Goal: Task Accomplishment & Management: Use online tool/utility

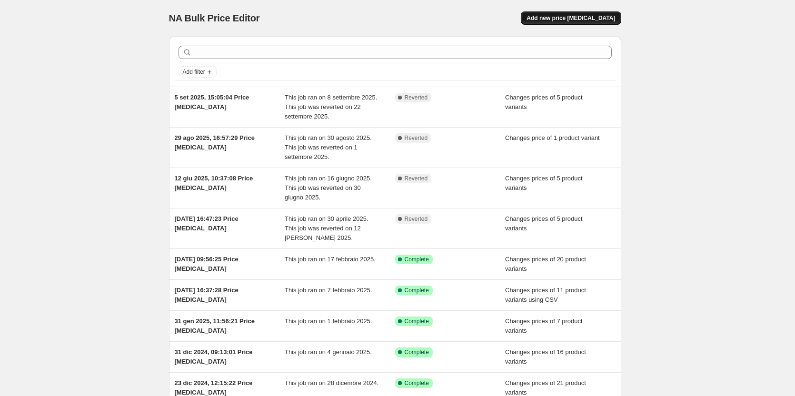
click at [558, 21] on span "Add new price [MEDICAL_DATA]" at bounding box center [570, 18] width 89 height 8
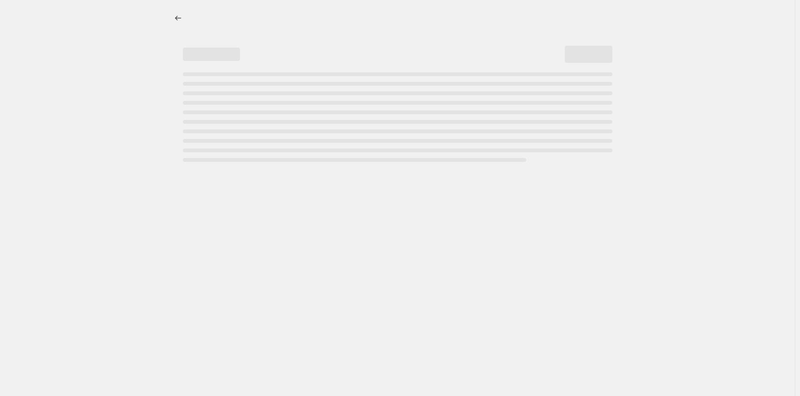
select select "percentage"
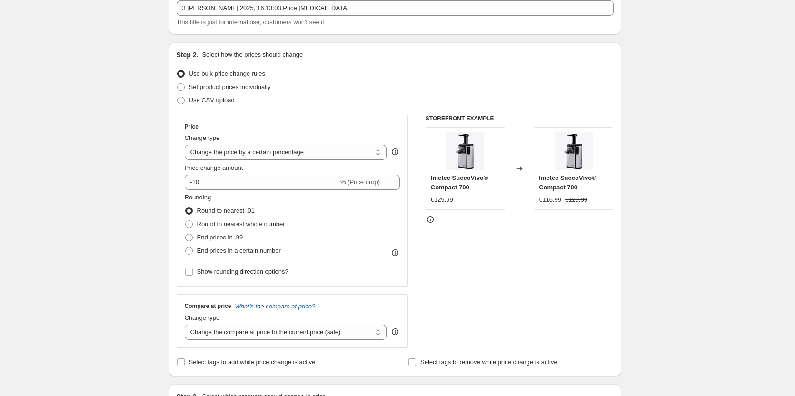
scroll to position [95, 0]
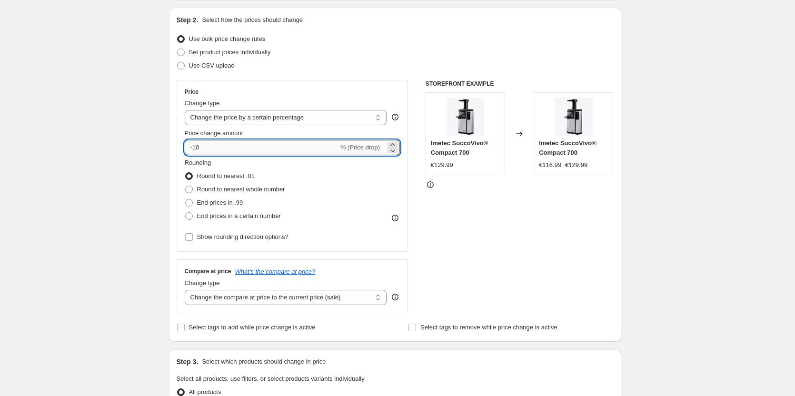
click at [215, 152] on input "-10" at bounding box center [262, 147] width 154 height 15
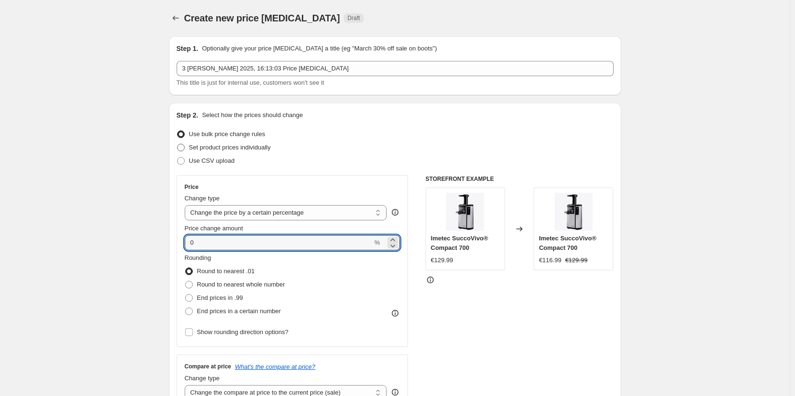
type input "0"
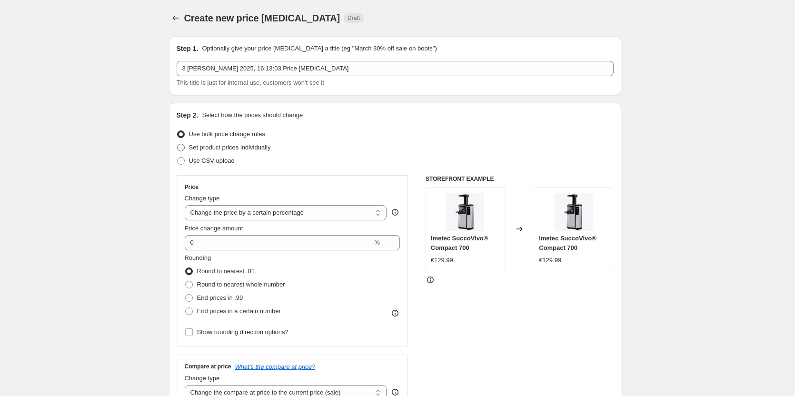
click at [180, 148] on span at bounding box center [181, 148] width 8 height 8
click at [178, 144] on input "Set product prices individually" at bounding box center [177, 144] width 0 height 0
radio input "true"
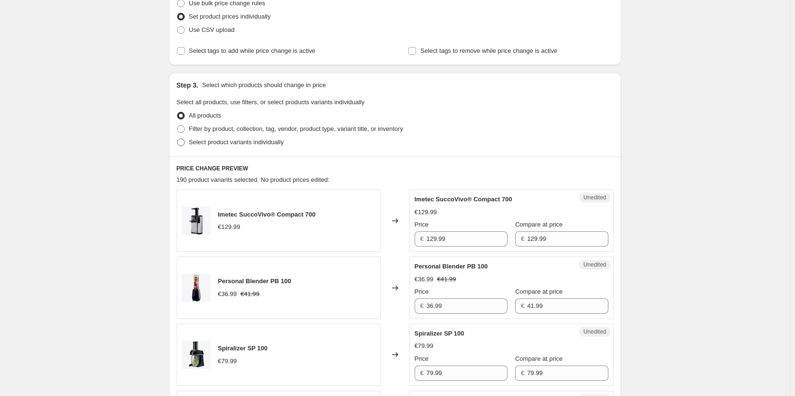
scroll to position [190, 0]
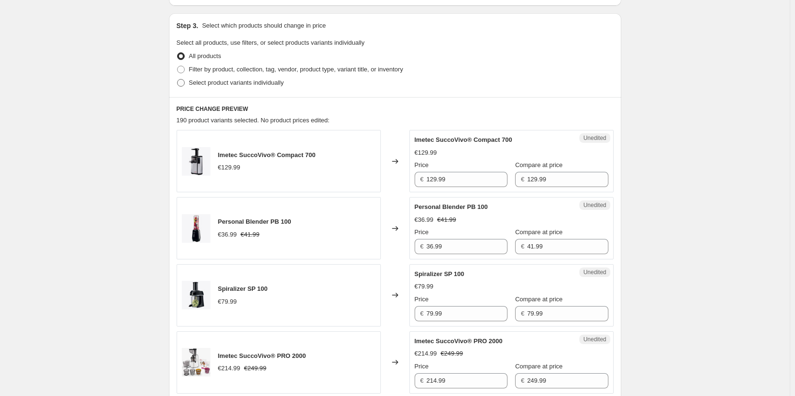
click at [185, 87] on span at bounding box center [181, 83] width 9 height 9
click at [178, 79] on input "Select product variants individually" at bounding box center [177, 79] width 0 height 0
radio input "true"
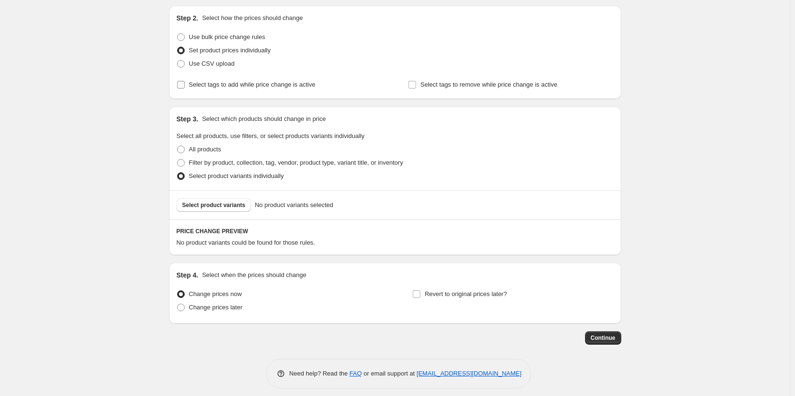
scroll to position [104, 0]
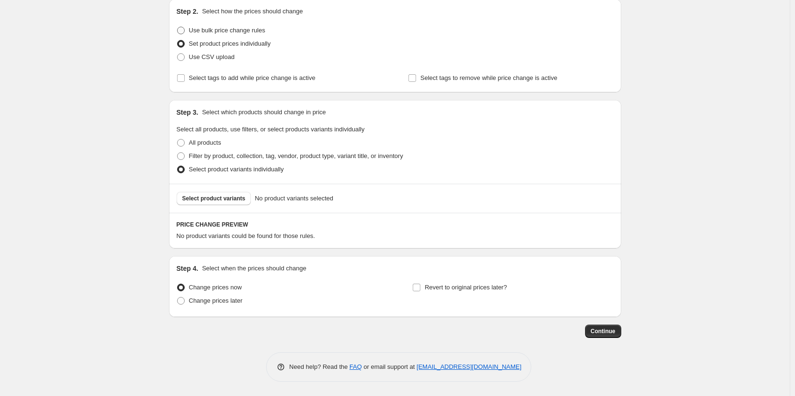
click at [185, 29] on span at bounding box center [181, 31] width 8 height 8
click at [178, 27] on input "Use bulk price change rules" at bounding box center [177, 27] width 0 height 0
radio input "true"
select select "percentage"
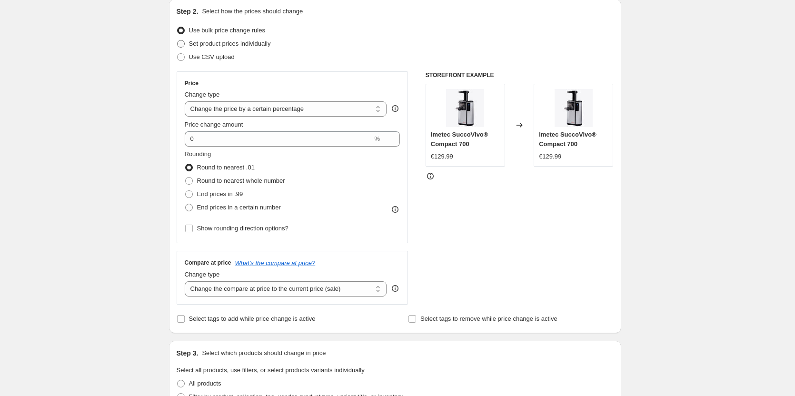
click at [182, 45] on span at bounding box center [181, 44] width 8 height 8
click at [178, 40] on input "Set product prices individually" at bounding box center [177, 40] width 0 height 0
radio input "true"
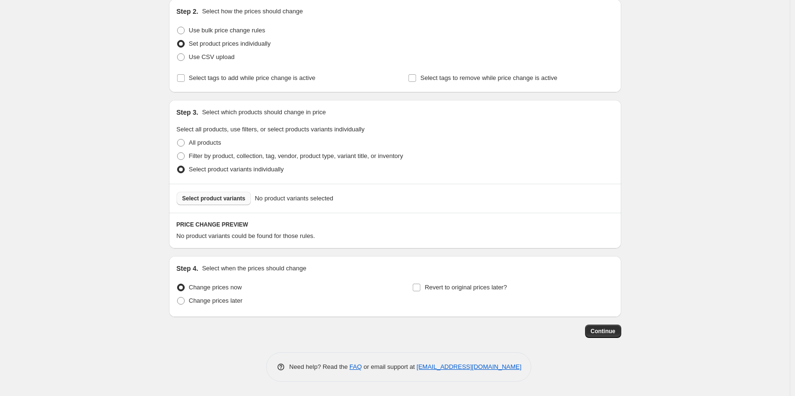
click at [194, 198] on span "Select product variants" at bounding box center [213, 199] width 63 height 8
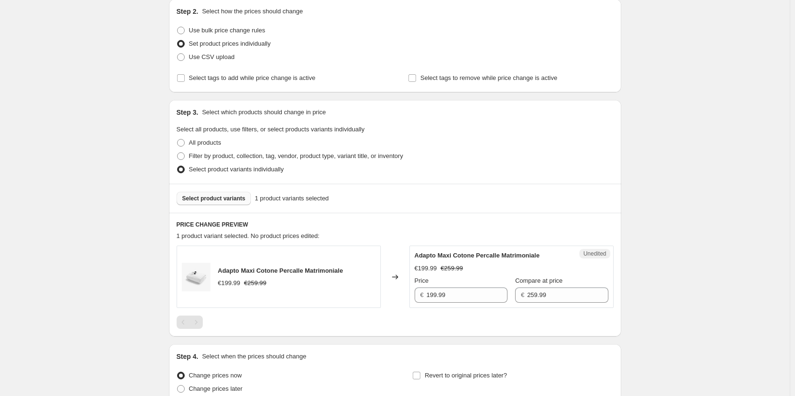
click at [189, 202] on span "Select product variants" at bounding box center [213, 199] width 63 height 8
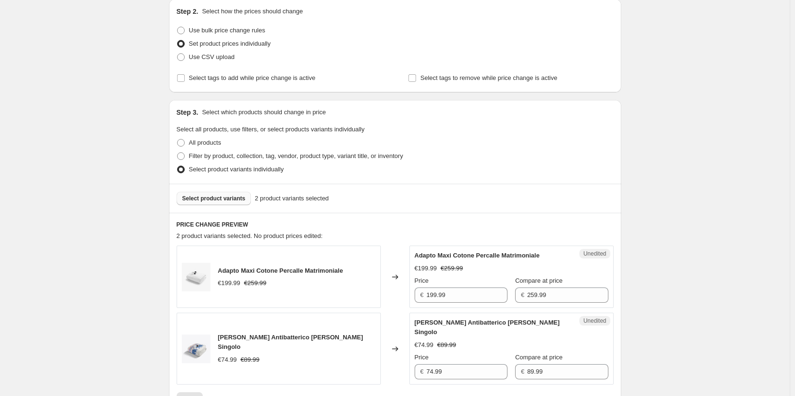
click at [197, 197] on span "Select product variants" at bounding box center [213, 199] width 63 height 8
click at [210, 200] on span "Select product variants" at bounding box center [213, 199] width 63 height 8
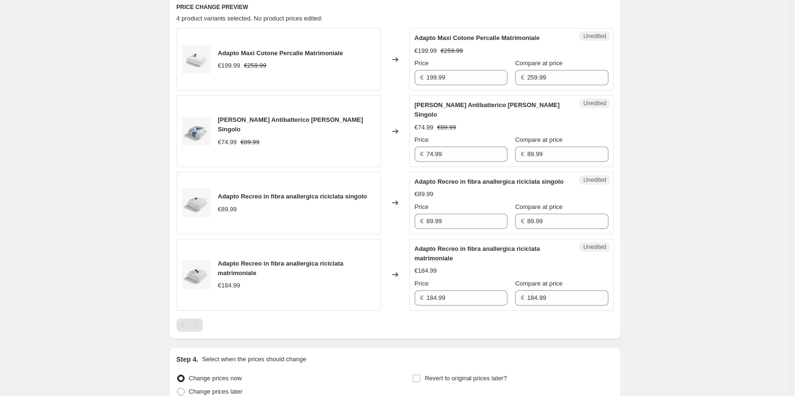
scroll to position [342, 0]
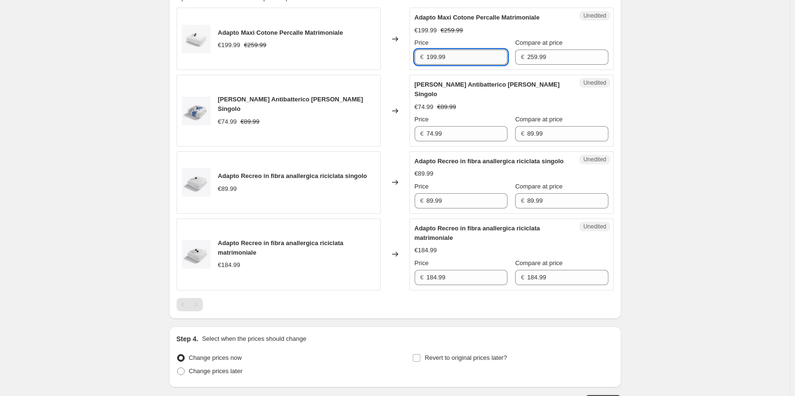
click at [453, 61] on input "199.99" at bounding box center [466, 56] width 81 height 15
type input "199.99"
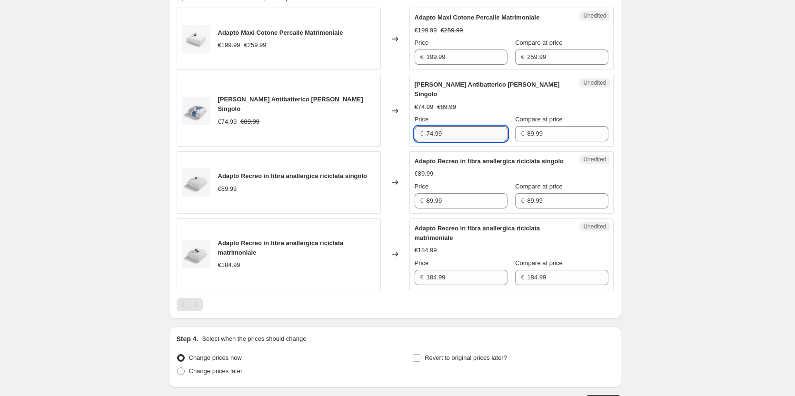
click at [455, 126] on input "74.99" at bounding box center [466, 133] width 81 height 15
type input "7"
type input "74.99"
click at [446, 200] on input "89.99" at bounding box center [466, 200] width 81 height 15
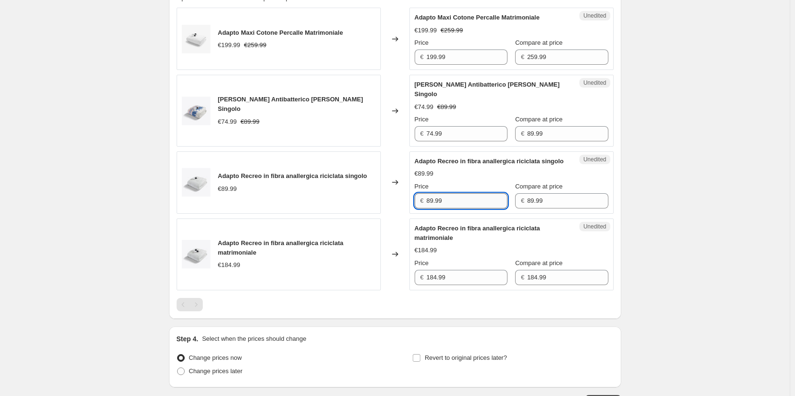
click at [446, 200] on input "89.99" at bounding box center [466, 200] width 81 height 15
click at [464, 203] on input "89.99" at bounding box center [466, 200] width 81 height 15
type input "89.99"
click at [465, 282] on input "184.99" at bounding box center [466, 277] width 81 height 15
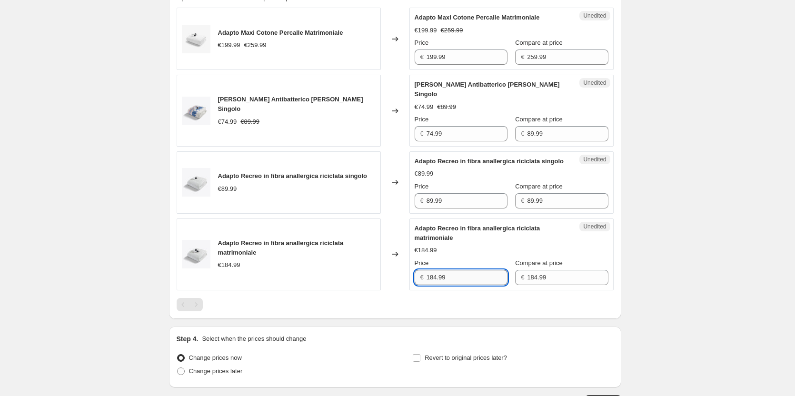
click at [465, 282] on input "184.99" at bounding box center [466, 277] width 81 height 15
click at [708, 261] on div "Create new price [MEDICAL_DATA]. This page is ready Create new price [MEDICAL_D…" at bounding box center [395, 62] width 790 height 808
click at [453, 276] on input "184.99" at bounding box center [466, 277] width 81 height 15
click at [661, 273] on div "Create new price [MEDICAL_DATA]. This page is ready Create new price [MEDICAL_D…" at bounding box center [395, 62] width 790 height 808
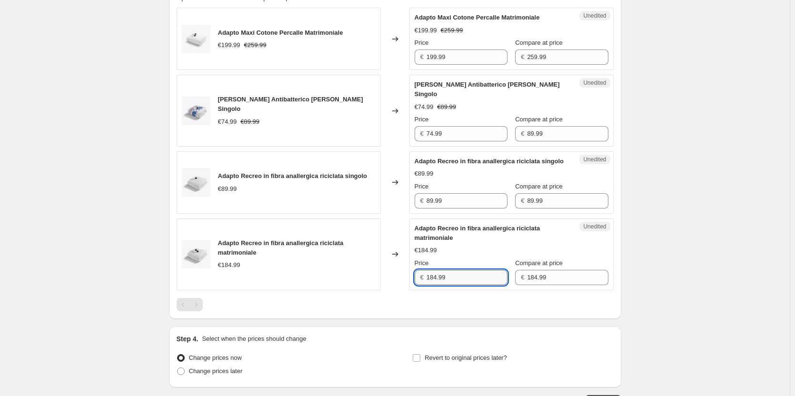
click at [474, 280] on input "184.99" at bounding box center [466, 277] width 81 height 15
type input "129.99"
click at [488, 234] on div "Adapto Recreo in fibra anallergica riciclata matrimoniale" at bounding box center [493, 233] width 156 height 19
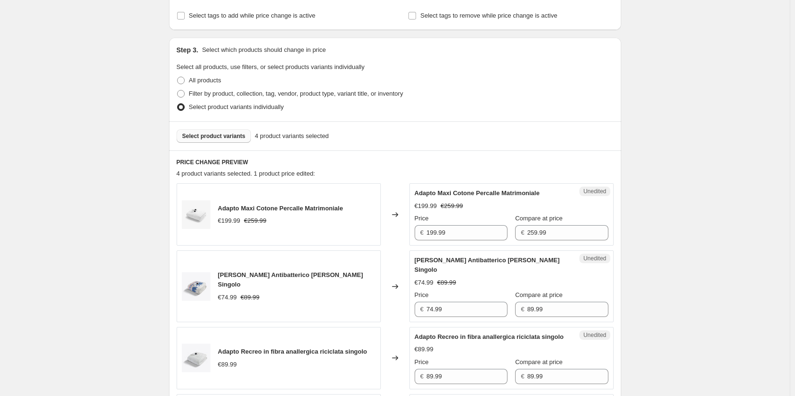
scroll to position [79, 0]
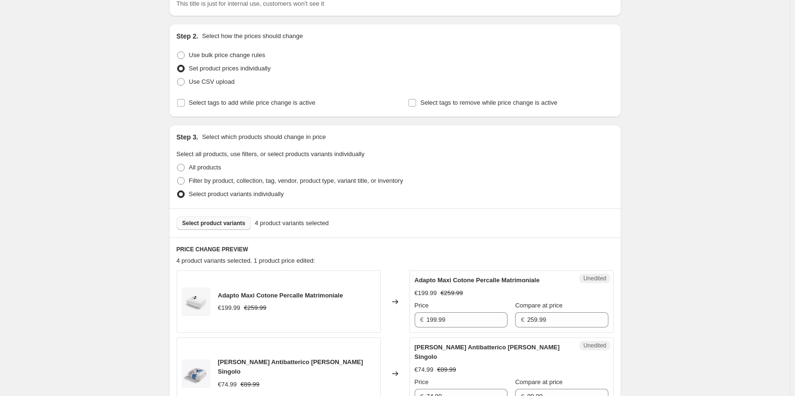
click at [200, 224] on span "Select product variants" at bounding box center [213, 223] width 63 height 8
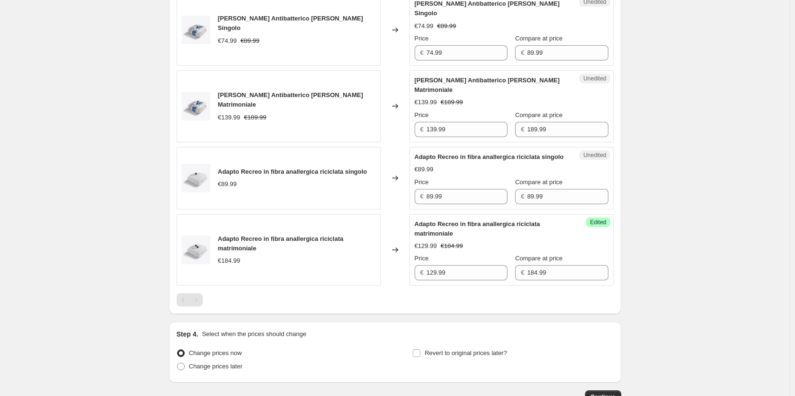
scroll to position [412, 0]
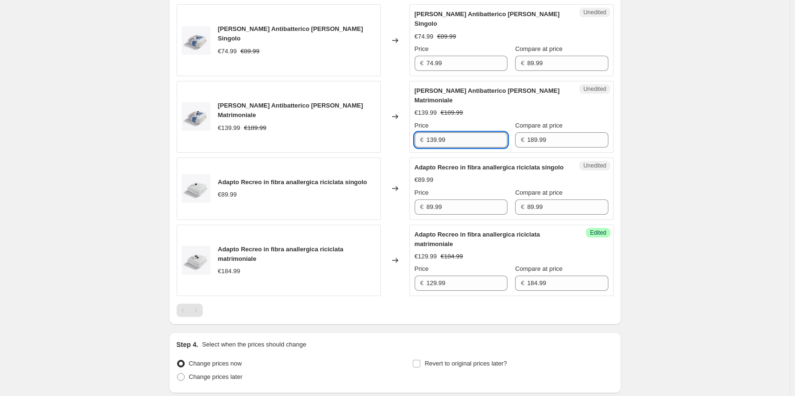
click at [452, 132] on input "139.99" at bounding box center [466, 139] width 81 height 15
type input "129.99"
click at [721, 109] on div "Create new price [MEDICAL_DATA]. This page is ready Create new price [MEDICAL_D…" at bounding box center [395, 30] width 790 height 884
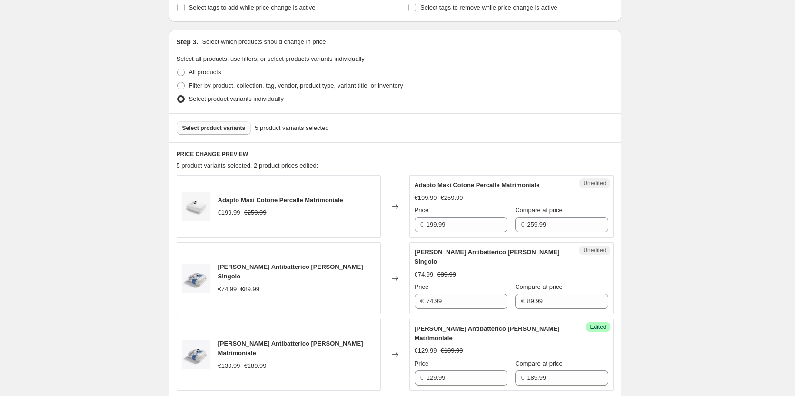
scroll to position [0, 0]
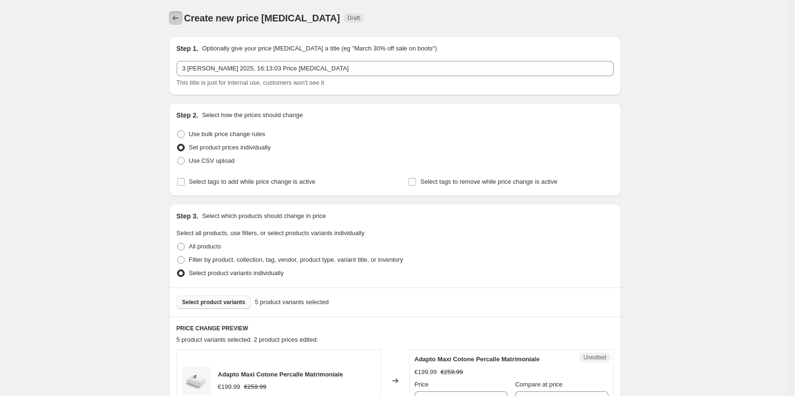
click at [180, 16] on icon "Price change jobs" at bounding box center [176, 18] width 10 height 10
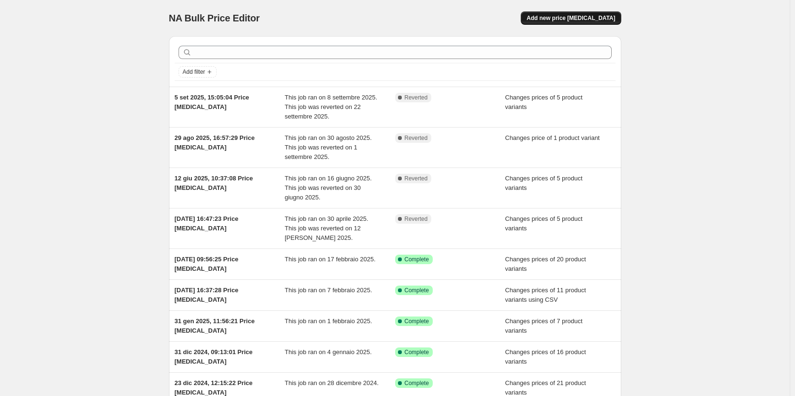
click at [595, 11] on button "Add new price [MEDICAL_DATA]" at bounding box center [571, 17] width 100 height 13
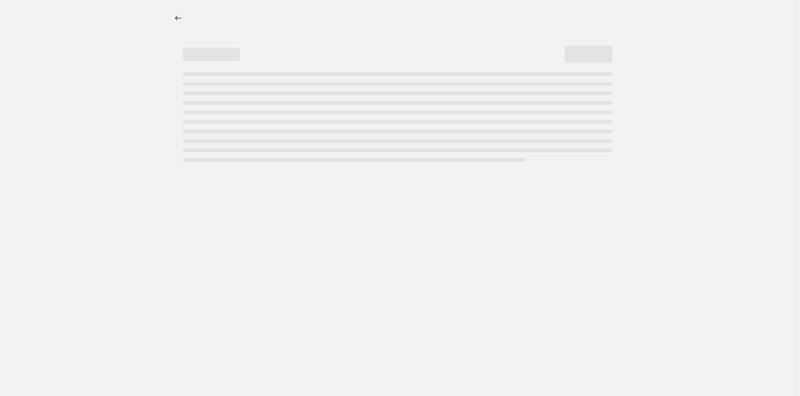
select select "percentage"
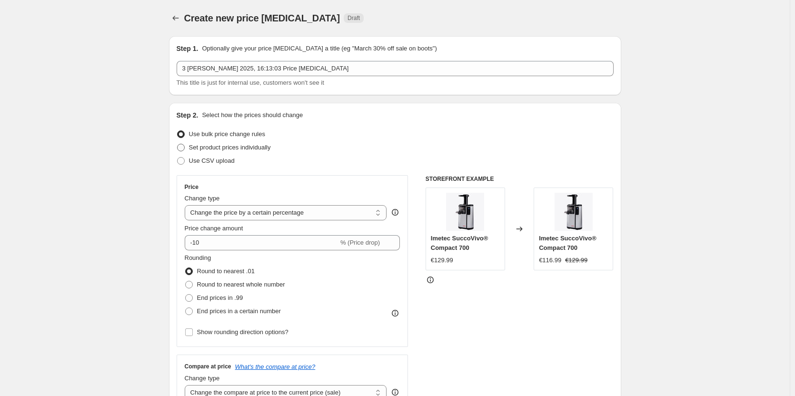
click at [185, 150] on span at bounding box center [181, 148] width 8 height 8
click at [178, 144] on input "Set product prices individually" at bounding box center [177, 144] width 0 height 0
radio input "true"
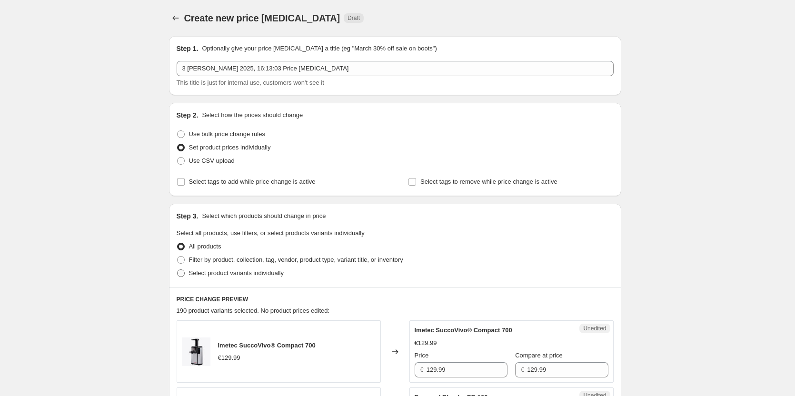
click at [180, 275] on span at bounding box center [181, 273] width 8 height 8
click at [178, 270] on input "Select product variants individually" at bounding box center [177, 269] width 0 height 0
radio input "true"
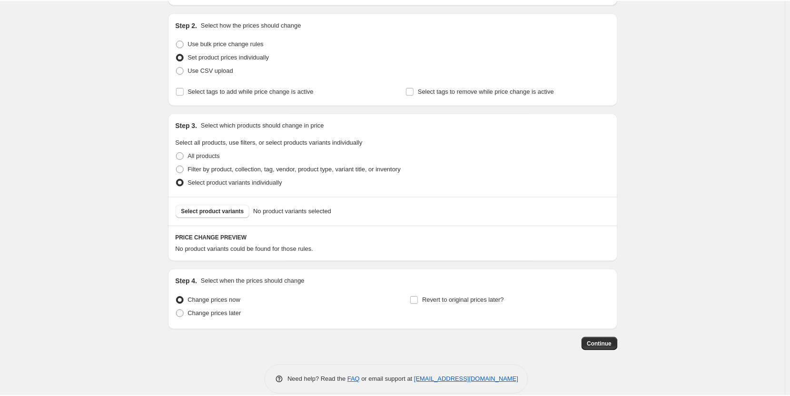
scroll to position [104, 0]
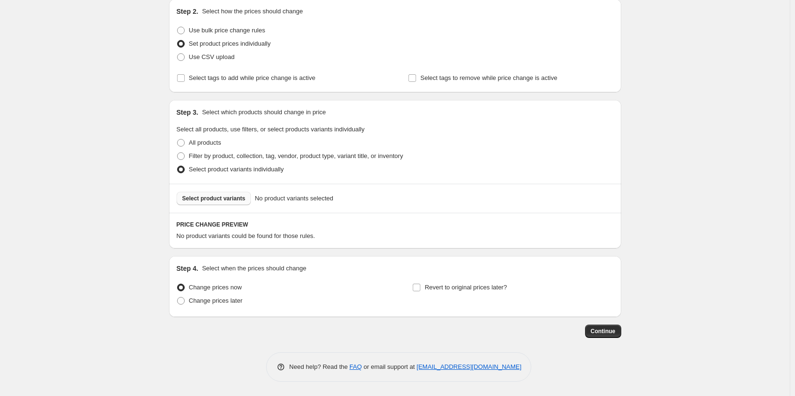
click at [203, 199] on span "Select product variants" at bounding box center [213, 199] width 63 height 8
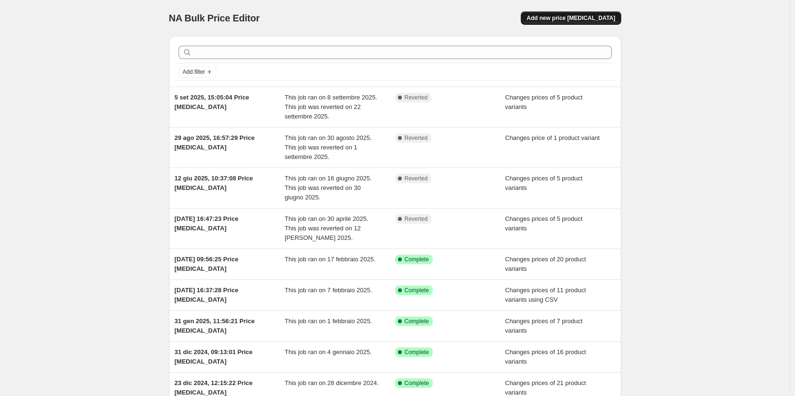
click at [579, 17] on span "Add new price [MEDICAL_DATA]" at bounding box center [570, 18] width 89 height 8
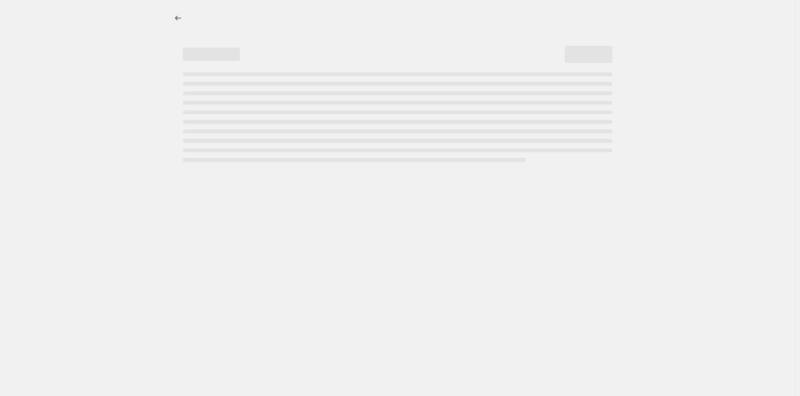
select select "percentage"
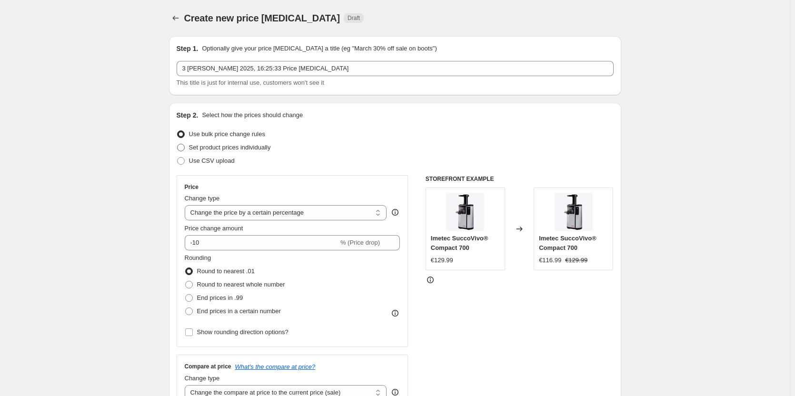
click at [185, 150] on span at bounding box center [181, 148] width 8 height 8
click at [178, 144] on input "Set product prices individually" at bounding box center [177, 144] width 0 height 0
radio input "true"
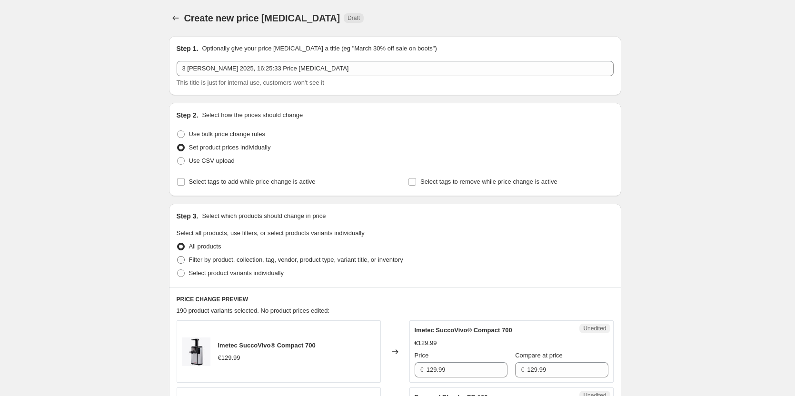
click at [185, 259] on span at bounding box center [181, 260] width 8 height 8
click at [178, 257] on input "Filter by product, collection, tag, vendor, product type, variant title, or inv…" at bounding box center [177, 256] width 0 height 0
radio input "true"
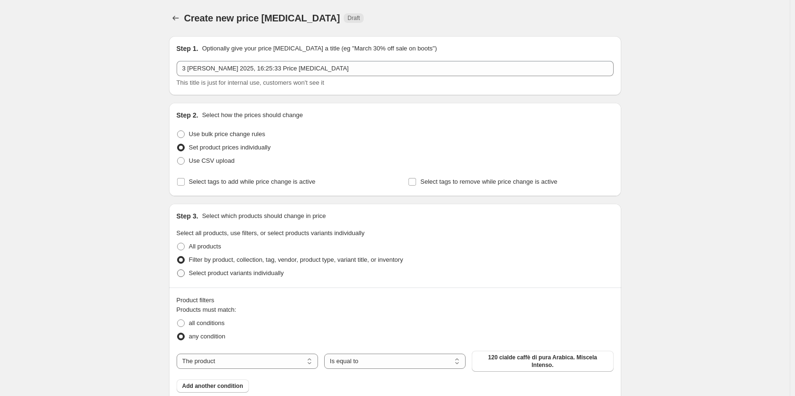
click at [185, 272] on span at bounding box center [181, 273] width 8 height 8
click at [178, 270] on input "Select product variants individually" at bounding box center [177, 269] width 0 height 0
radio input "true"
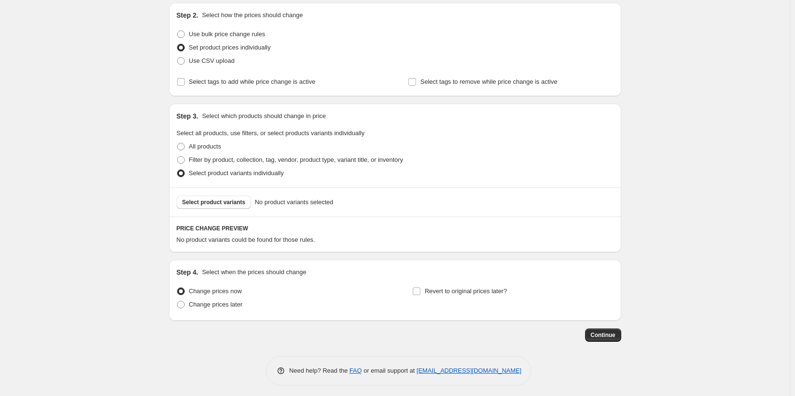
scroll to position [104, 0]
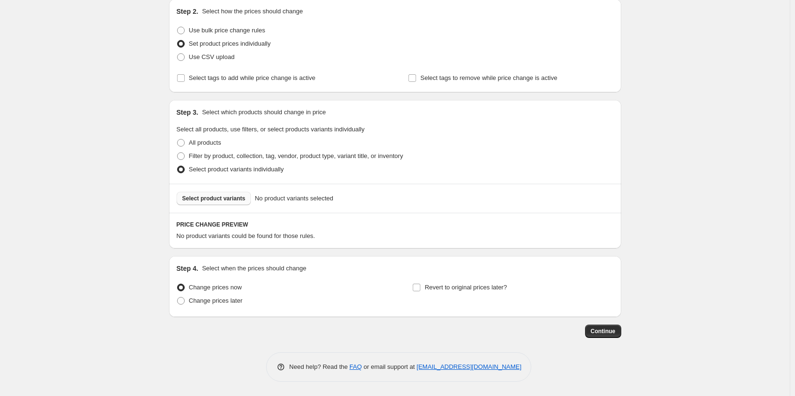
click at [222, 193] on button "Select product variants" at bounding box center [214, 198] width 75 height 13
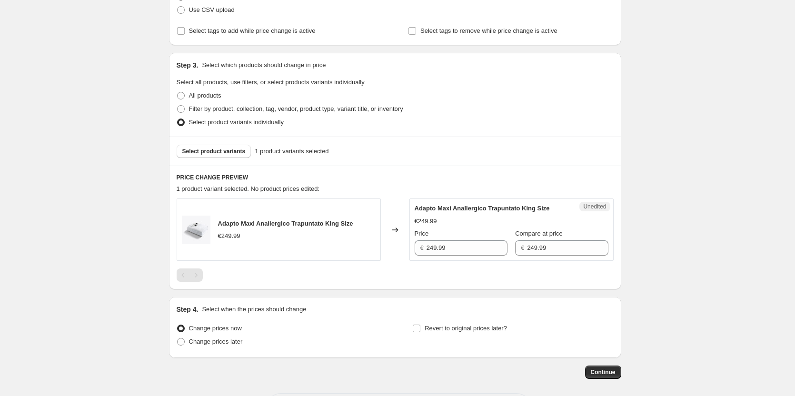
scroll to position [151, 0]
click at [449, 244] on input "249.99" at bounding box center [466, 247] width 81 height 15
type input "209.99"
click at [734, 226] on div "Create new price change job. This page is ready Create new price change job Dra…" at bounding box center [395, 143] width 790 height 588
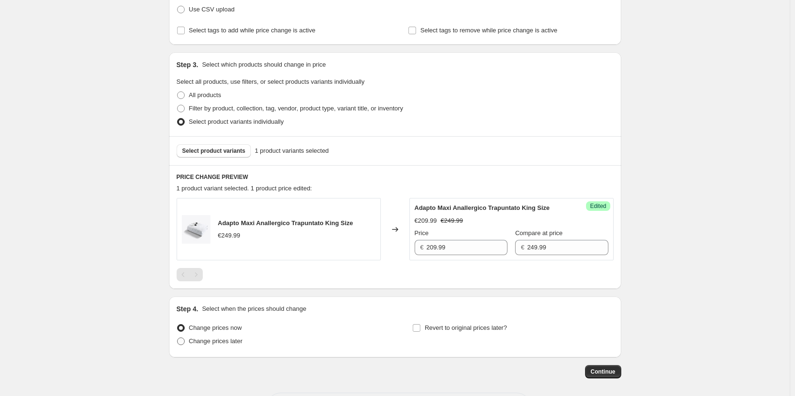
click at [183, 341] on span at bounding box center [181, 341] width 8 height 8
click at [178, 338] on input "Change prices later" at bounding box center [177, 337] width 0 height 0
radio input "true"
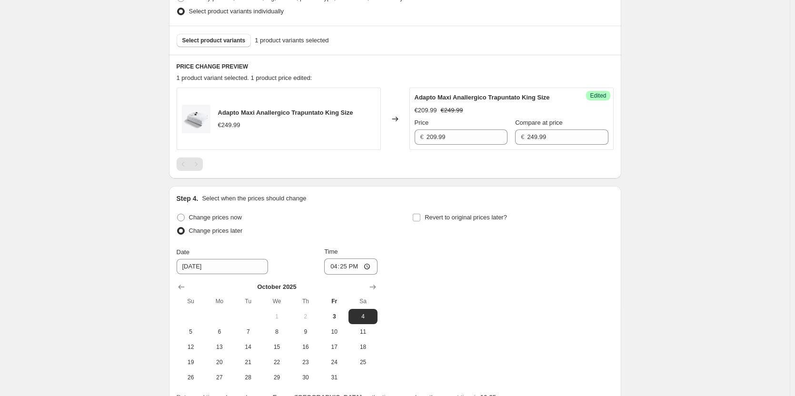
scroll to position [294, 0]
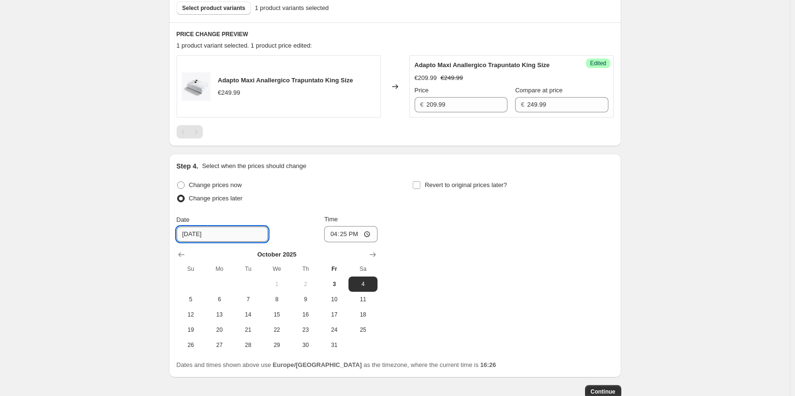
click at [219, 234] on input "10/4/2025" at bounding box center [222, 234] width 91 height 15
click at [373, 234] on input "16:25" at bounding box center [350, 234] width 53 height 16
type input "00:01"
click at [599, 390] on span "Continue" at bounding box center [603, 392] width 25 height 8
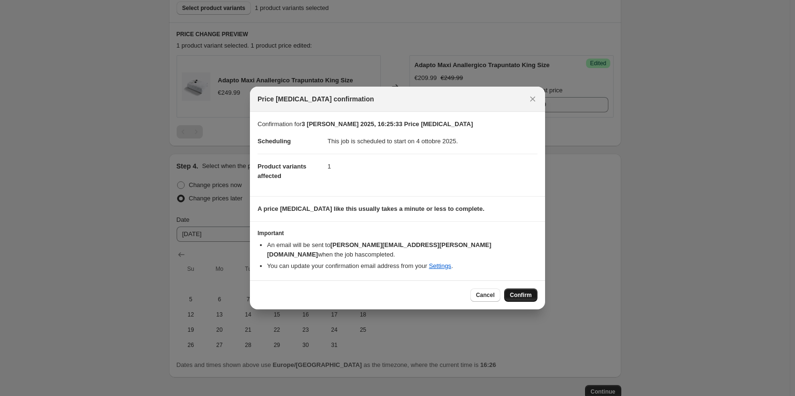
click at [518, 291] on span "Confirm" at bounding box center [521, 295] width 22 height 8
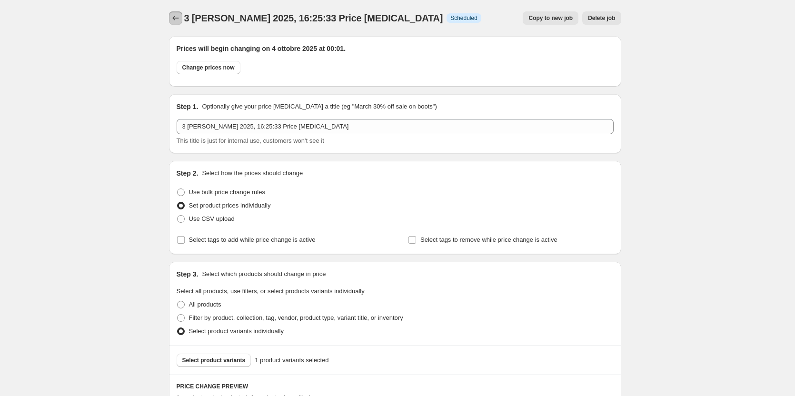
click at [176, 17] on icon "Price change jobs" at bounding box center [176, 18] width 10 height 10
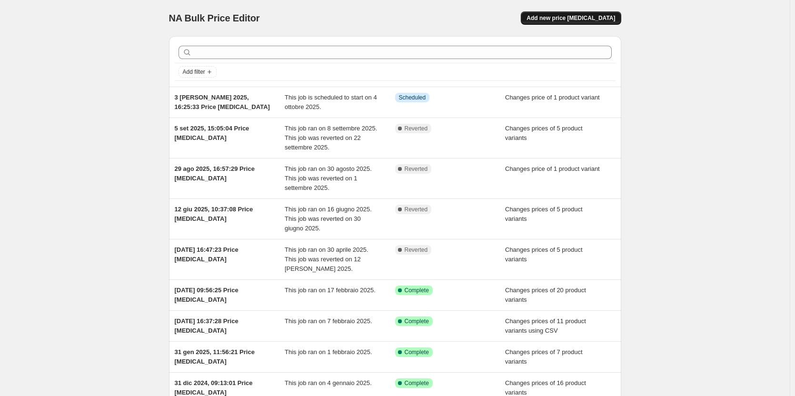
click at [591, 16] on span "Add new price [MEDICAL_DATA]" at bounding box center [570, 18] width 89 height 8
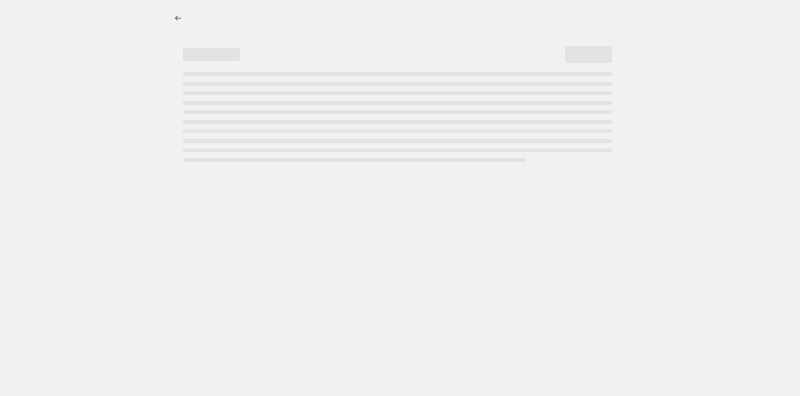
select select "percentage"
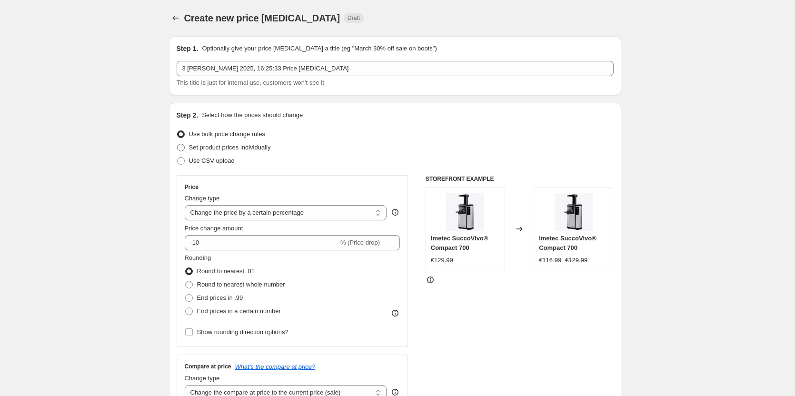
click at [183, 145] on span at bounding box center [181, 148] width 8 height 8
click at [178, 144] on input "Set product prices individually" at bounding box center [177, 144] width 0 height 0
radio input "true"
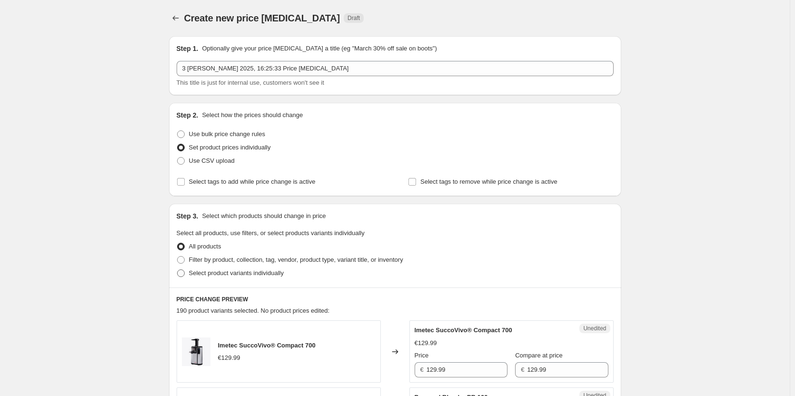
click at [184, 274] on span at bounding box center [181, 273] width 8 height 8
click at [178, 270] on input "Select product variants individually" at bounding box center [177, 269] width 0 height 0
radio input "true"
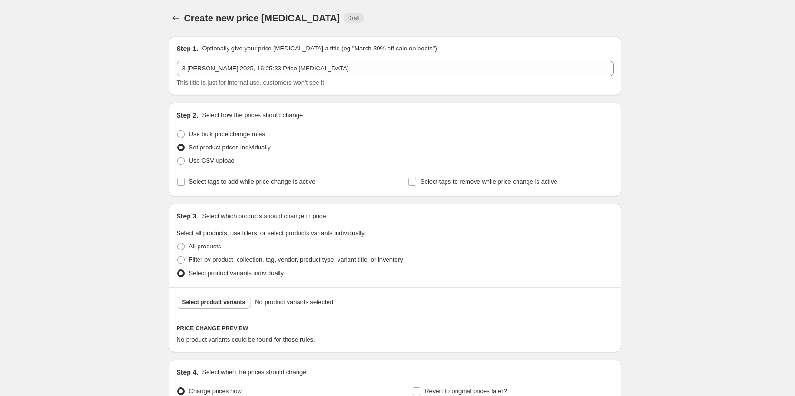
click at [229, 302] on span "Select product variants" at bounding box center [213, 302] width 63 height 8
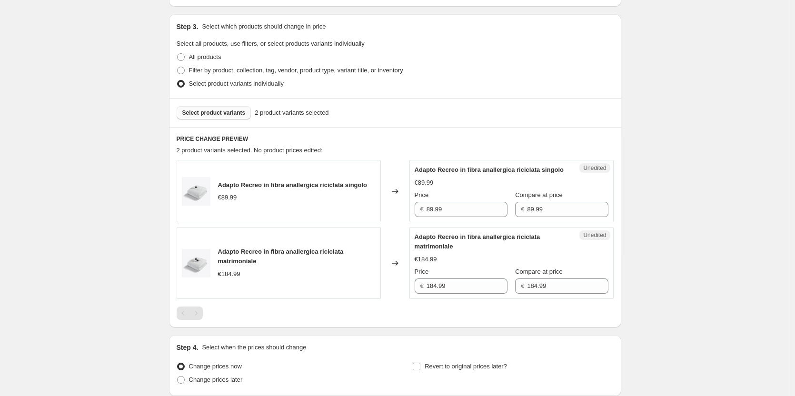
scroll to position [190, 0]
click at [469, 216] on input "89.99" at bounding box center [466, 208] width 81 height 15
click at [455, 216] on input "89.99" at bounding box center [466, 208] width 81 height 15
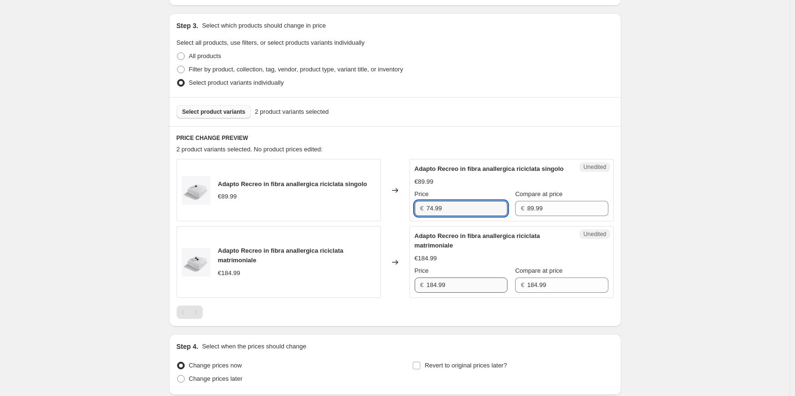
type input "74.99"
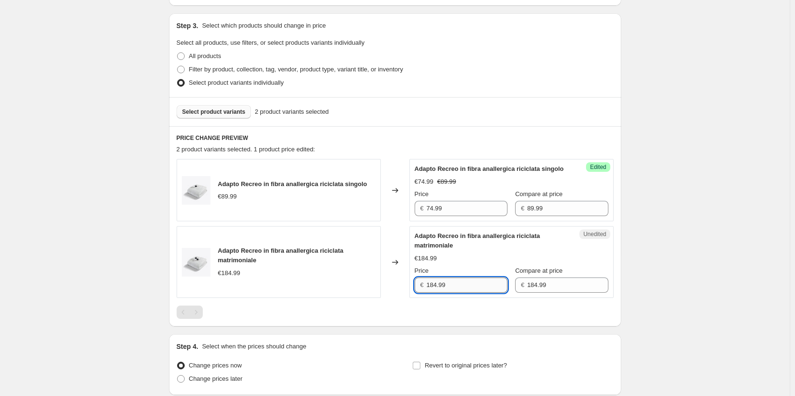
click at [468, 293] on input "184.99" at bounding box center [466, 284] width 81 height 15
type input "129.99"
click at [704, 131] on div "Create new price change job. This page is ready Create new price change job Dra…" at bounding box center [395, 142] width 790 height 664
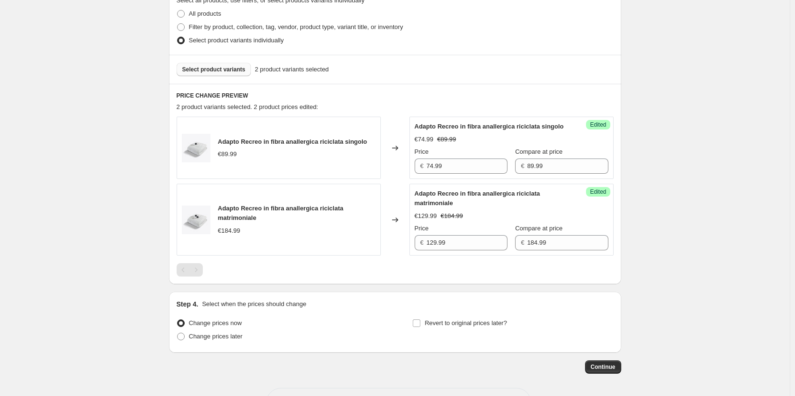
scroll to position [278, 0]
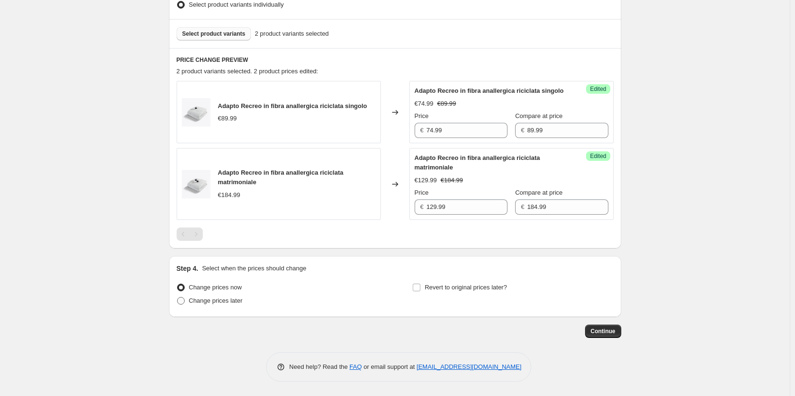
click at [189, 301] on label "Change prices later" at bounding box center [210, 300] width 66 height 13
click at [178, 297] on input "Change prices later" at bounding box center [177, 297] width 0 height 0
radio input "true"
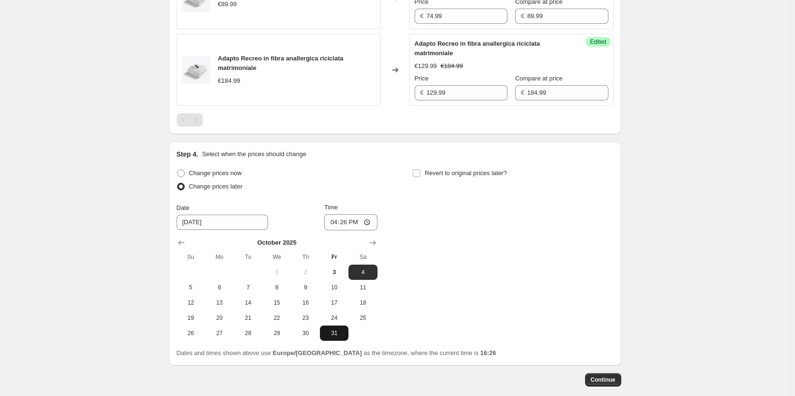
scroll to position [421, 0]
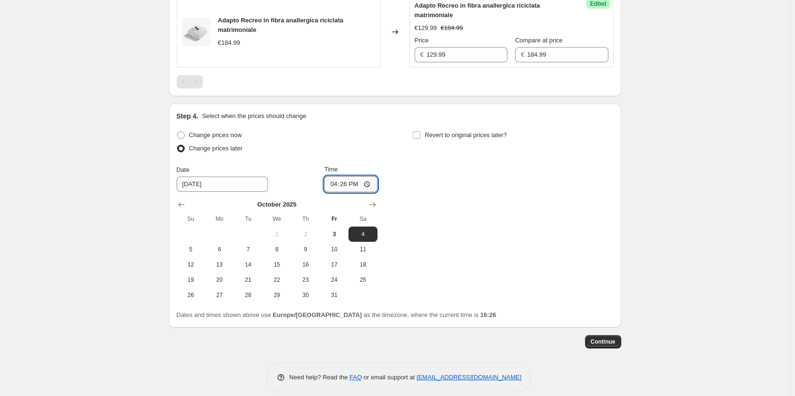
click at [375, 192] on input "16:26" at bounding box center [350, 184] width 53 height 16
click at [367, 192] on input "16:26" at bounding box center [350, 184] width 53 height 16
type input "00:01"
click at [528, 287] on div "Change prices now Change prices later Date 10/4/2025 Time 00:01 October 2025 Su…" at bounding box center [395, 216] width 437 height 174
click at [420, 139] on input "Revert to original prices later?" at bounding box center [417, 135] width 8 height 8
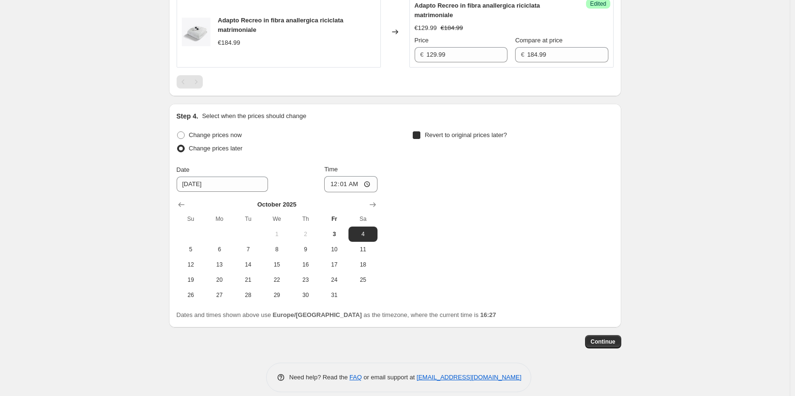
checkbox input "true"
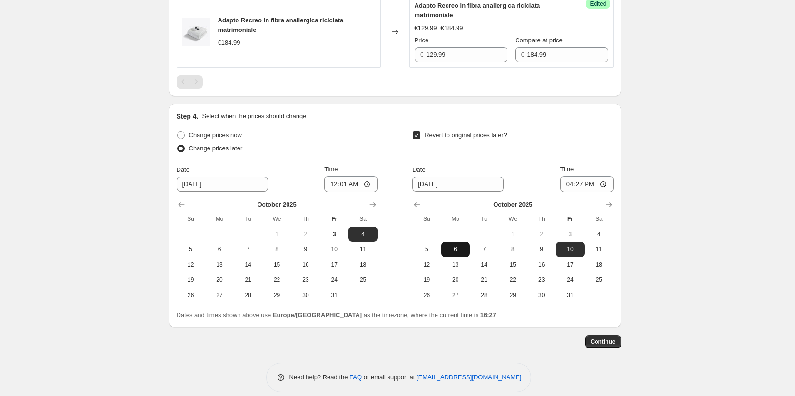
click at [454, 253] on span "6" at bounding box center [455, 250] width 21 height 8
type input "10/6/2025"
click at [607, 192] on input "16:27" at bounding box center [586, 184] width 53 height 16
type input "00:01"
click at [605, 346] on span "Continue" at bounding box center [603, 342] width 25 height 8
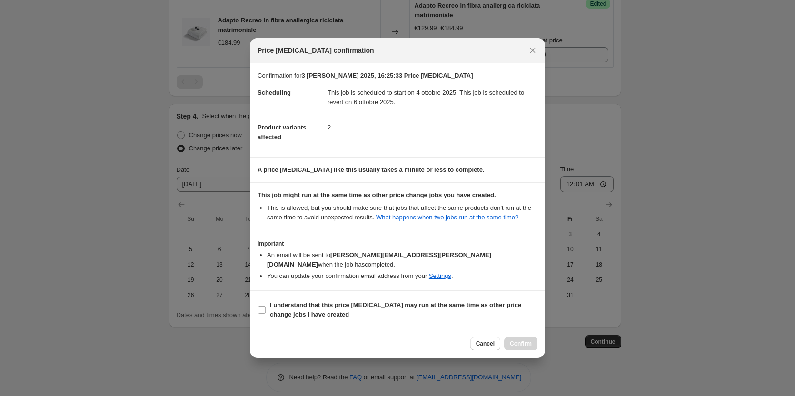
click at [724, 201] on div at bounding box center [397, 198] width 795 height 396
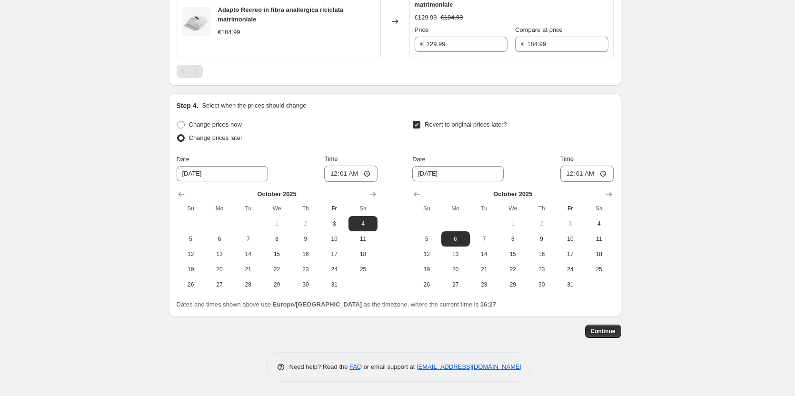
scroll to position [441, 0]
click at [606, 332] on span "Continue" at bounding box center [603, 331] width 25 height 8
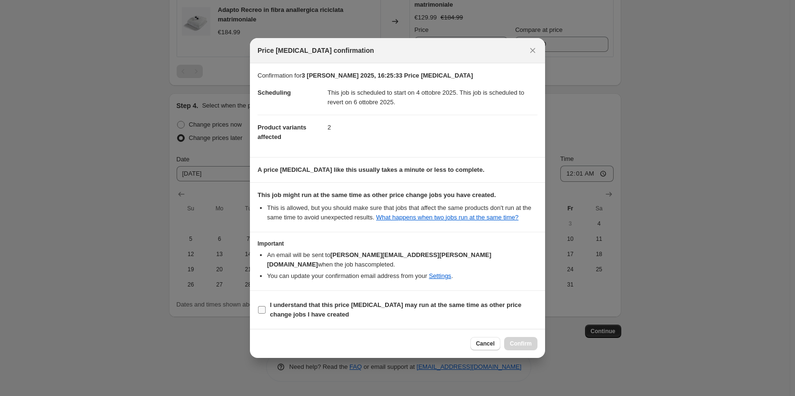
click at [265, 306] on input "I understand that this price change job may run at the same time as other price…" at bounding box center [262, 310] width 8 height 8
checkbox input "true"
click at [528, 340] on span "Confirm" at bounding box center [521, 344] width 22 height 8
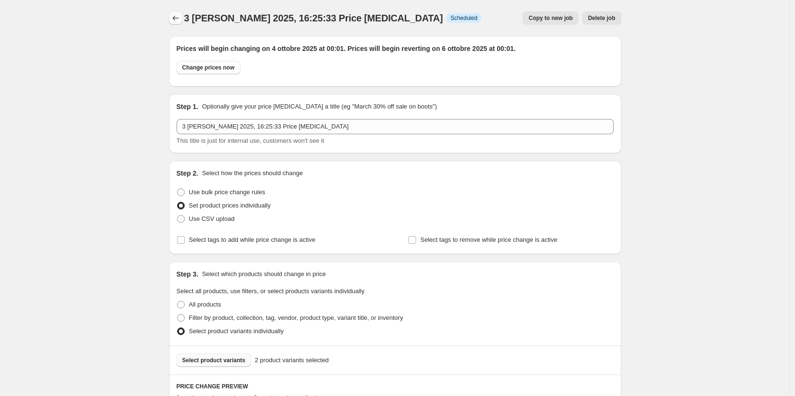
click at [174, 17] on icon "Price change jobs" at bounding box center [176, 18] width 10 height 10
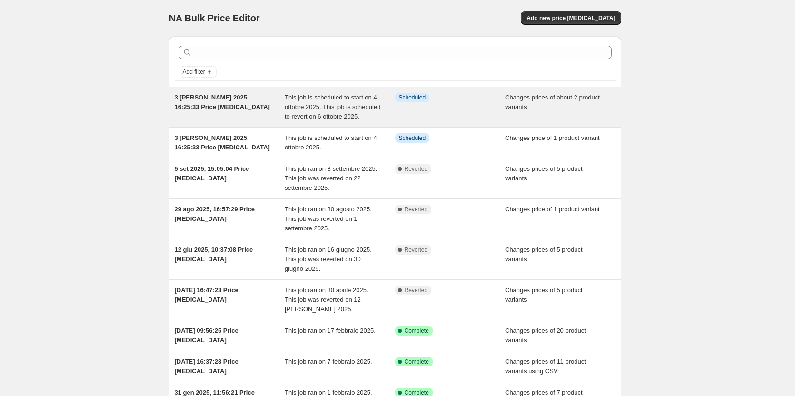
click at [233, 106] on div "3 ott 2025, 16:25:33 Price change job" at bounding box center [230, 107] width 110 height 29
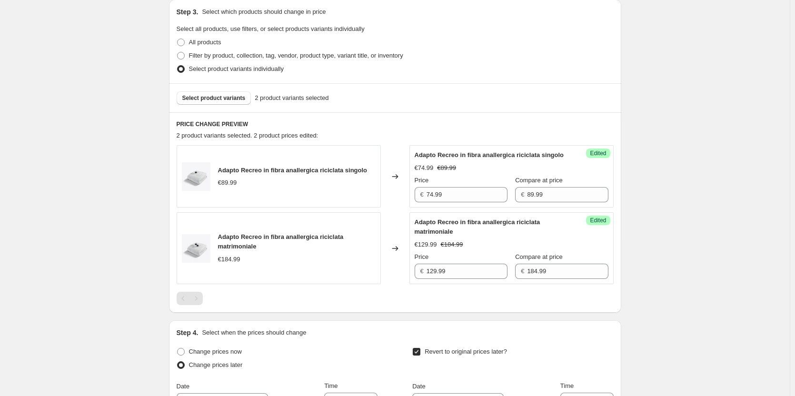
scroll to position [333, 0]
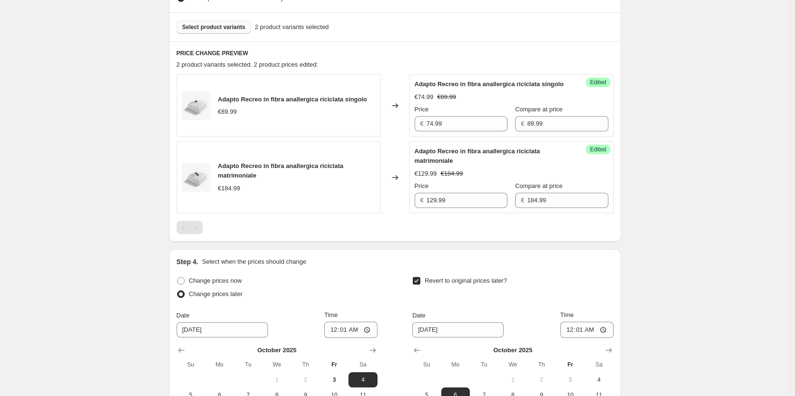
click at [207, 27] on span "Select product variants" at bounding box center [213, 27] width 63 height 8
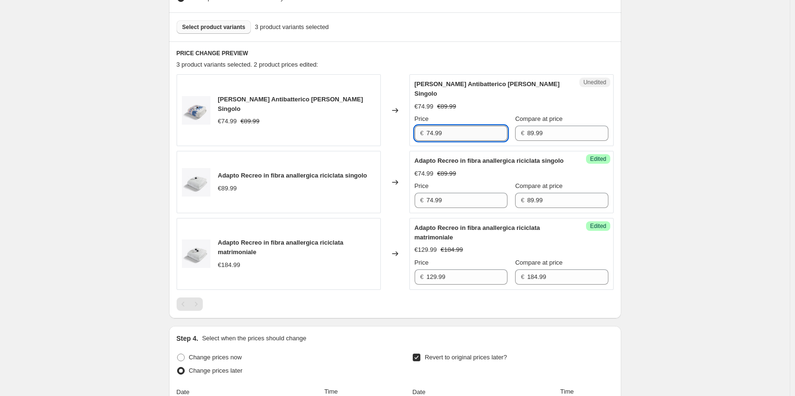
click at [460, 129] on input "74.99" at bounding box center [466, 133] width 81 height 15
click at [459, 128] on input "74.99" at bounding box center [466, 133] width 81 height 15
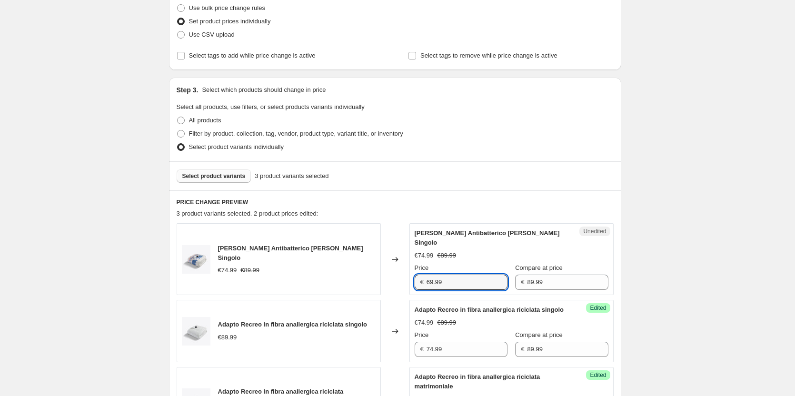
scroll to position [238, 0]
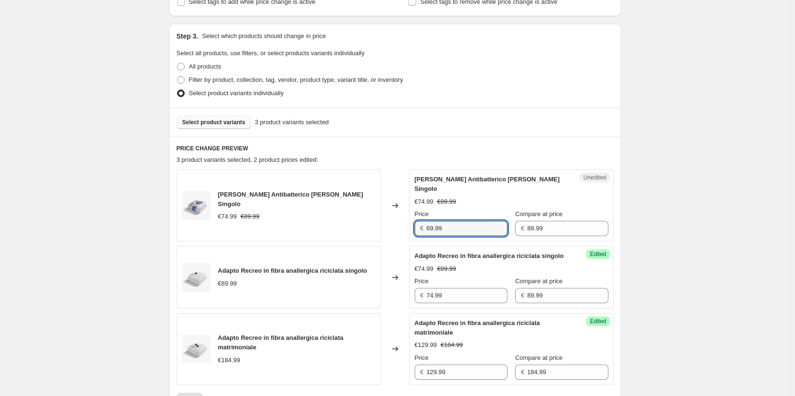
type input "69.99"
click at [668, 182] on div "3 ott 2025, 16:25:33 Price change job. This page is ready 3 ott 2025, 16:25:33 …" at bounding box center [395, 243] width 790 height 962
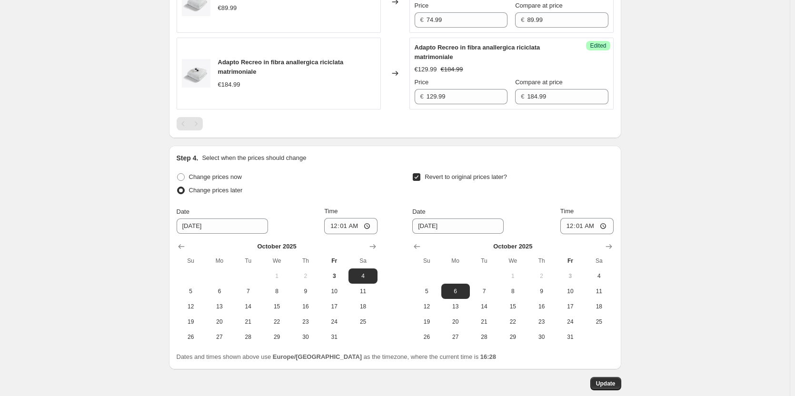
scroll to position [566, 0]
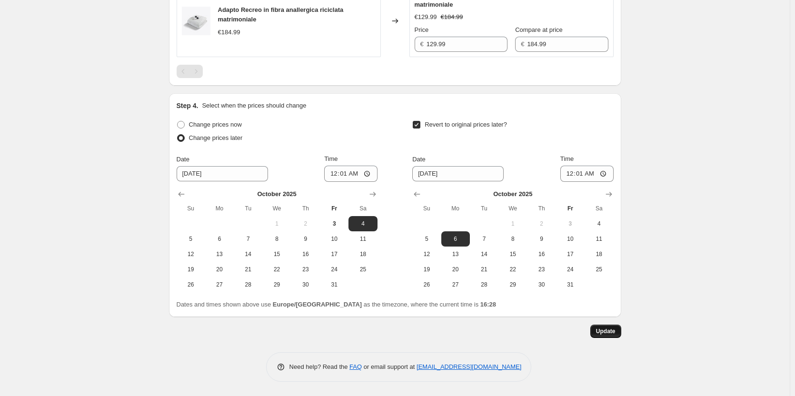
click at [615, 333] on span "Update" at bounding box center [606, 331] width 20 height 8
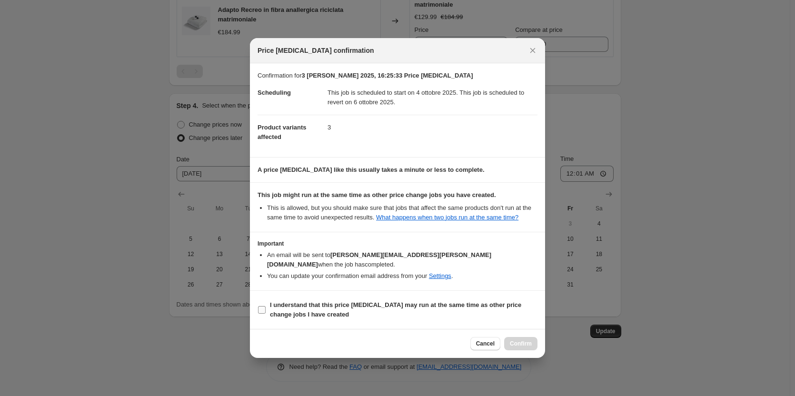
click at [260, 306] on input "I understand that this price change job may run at the same time as other price…" at bounding box center [262, 310] width 8 height 8
checkbox input "true"
click at [522, 340] on span "Confirm" at bounding box center [521, 344] width 22 height 8
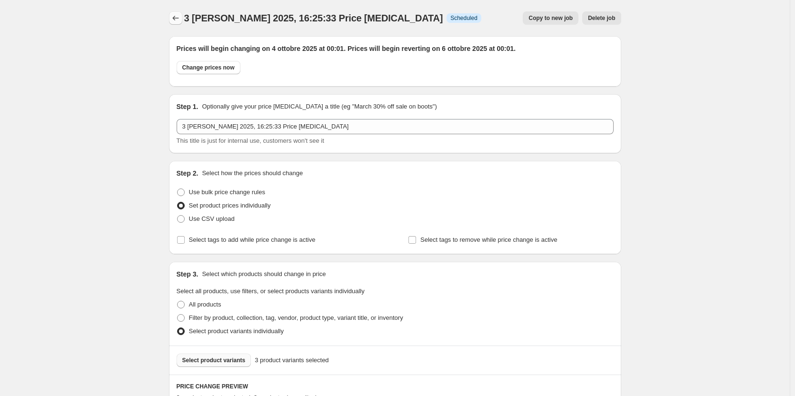
click at [178, 20] on icon "Price change jobs" at bounding box center [176, 18] width 10 height 10
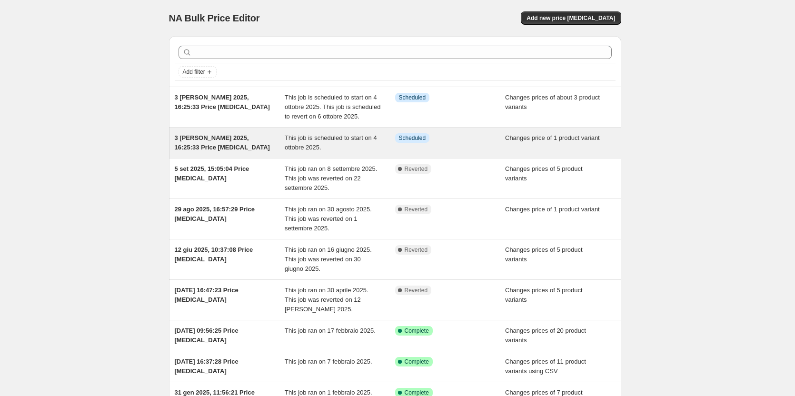
click at [304, 149] on span "This job is scheduled to start on 4 ottobre 2025." at bounding box center [331, 142] width 92 height 17
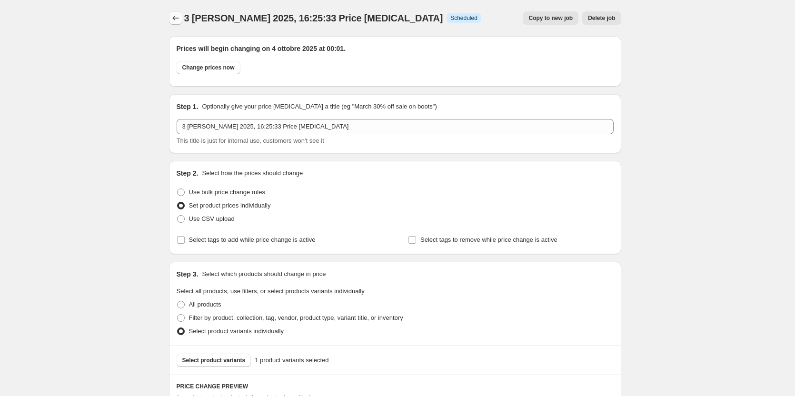
click at [174, 20] on icon "Price change jobs" at bounding box center [176, 18] width 10 height 10
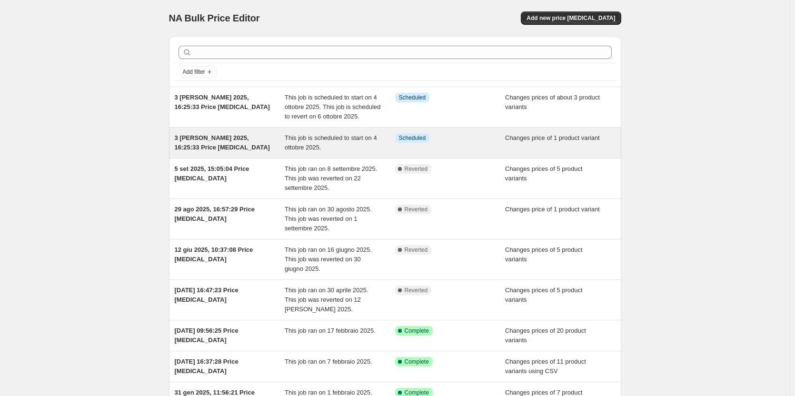
click at [206, 144] on span "3 ott 2025, 16:25:33 Price change job" at bounding box center [222, 142] width 95 height 17
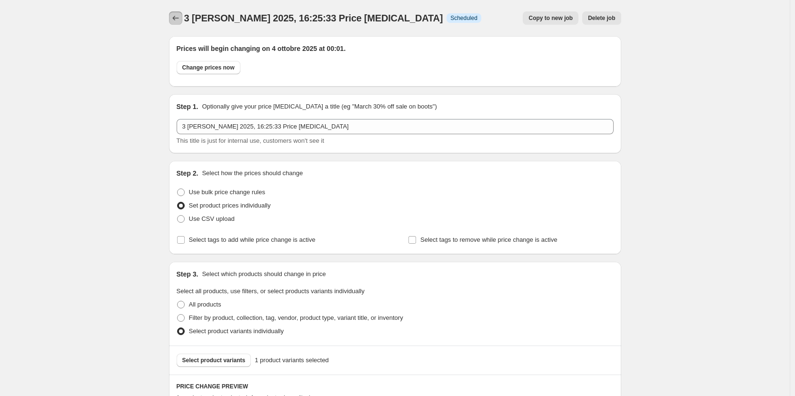
click at [178, 13] on button "Price change jobs" at bounding box center [175, 17] width 13 height 13
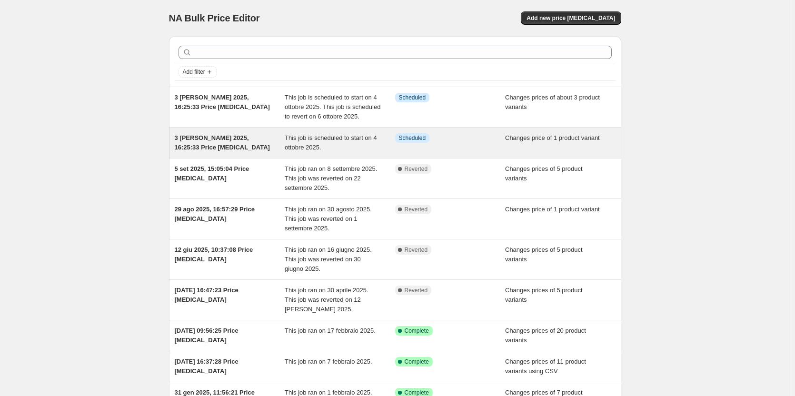
click at [234, 145] on div "3 ott 2025, 16:25:33 Price change job" at bounding box center [230, 142] width 110 height 19
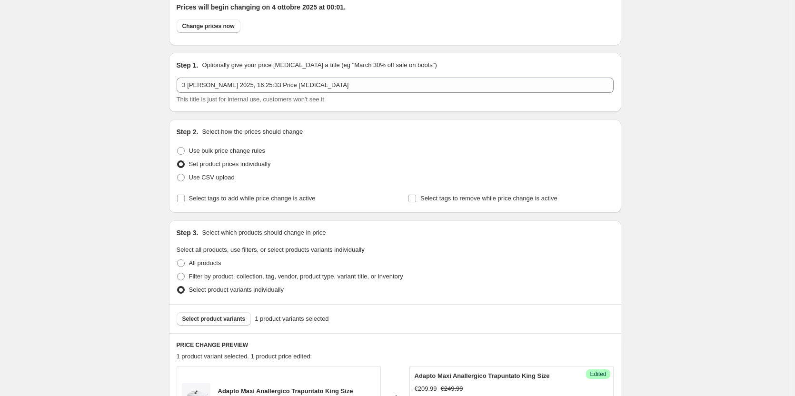
scroll to position [238, 0]
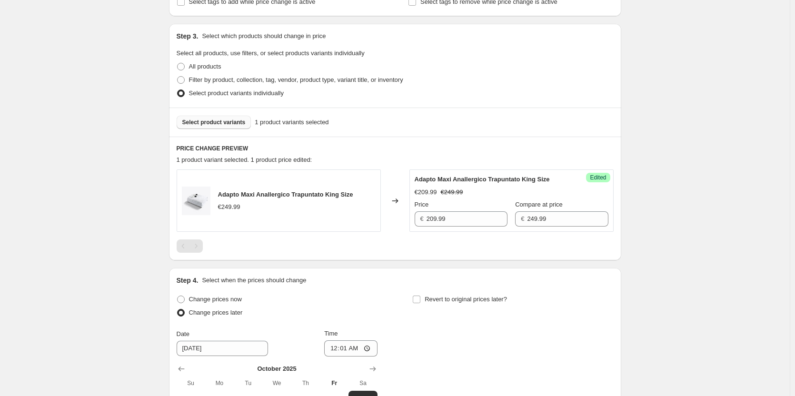
click at [215, 120] on span "Select product variants" at bounding box center [213, 123] width 63 height 8
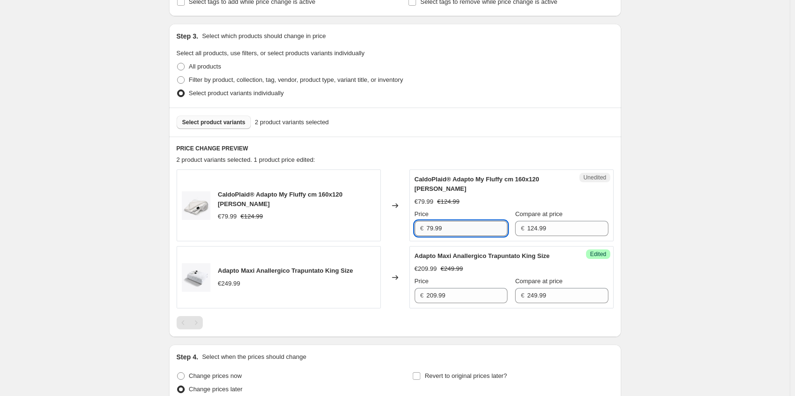
click at [445, 234] on input "79.99" at bounding box center [466, 228] width 81 height 15
type input "69.99"
click at [536, 129] on div "Select product variants 2 product variants selected" at bounding box center [395, 122] width 452 height 29
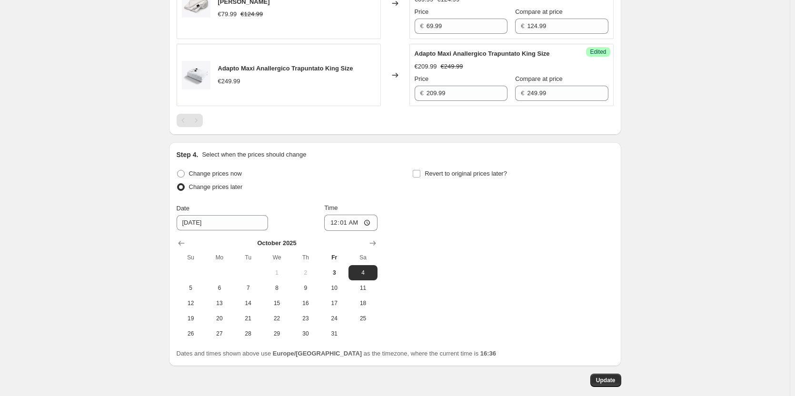
scroll to position [489, 0]
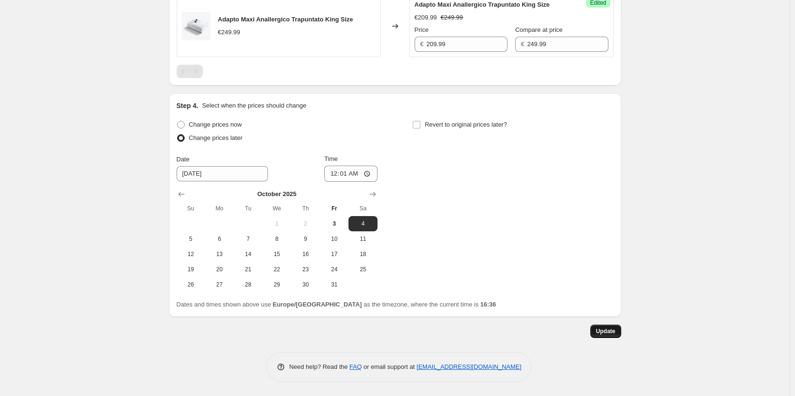
click at [598, 327] on button "Update" at bounding box center [605, 331] width 31 height 13
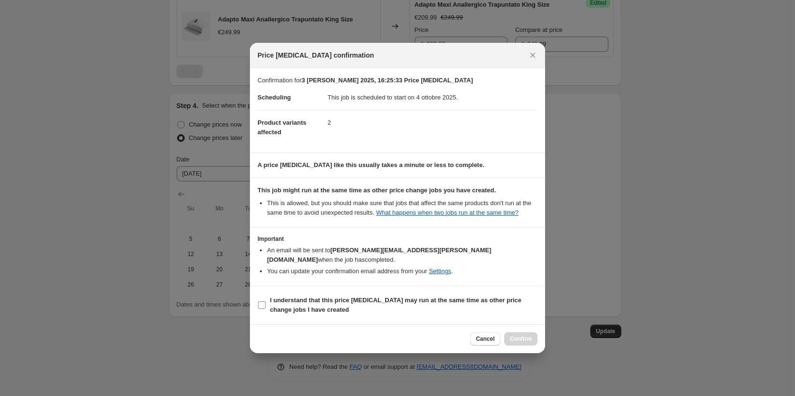
click at [264, 301] on input "I understand that this price change job may run at the same time as other price…" at bounding box center [262, 305] width 8 height 8
checkbox input "true"
click at [510, 334] on button "Confirm" at bounding box center [520, 338] width 33 height 13
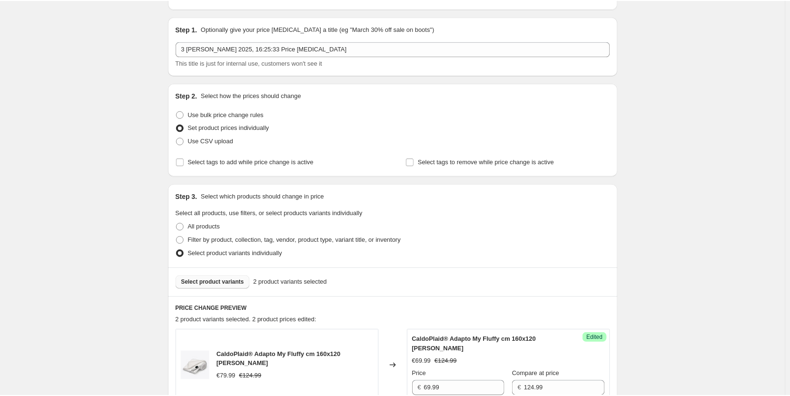
scroll to position [0, 0]
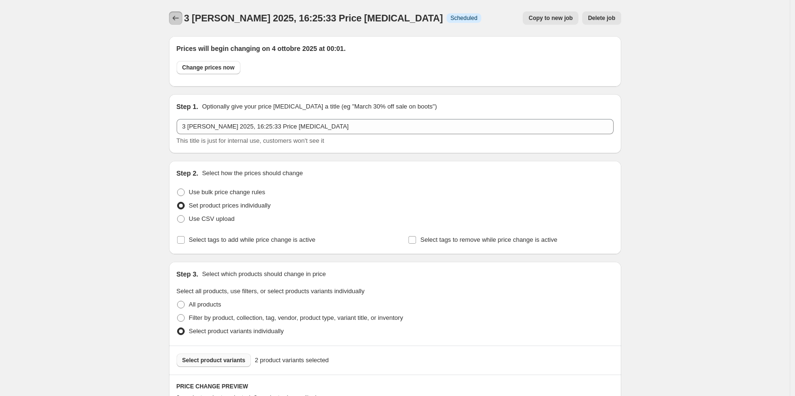
click at [177, 17] on icon "Price change jobs" at bounding box center [176, 18] width 10 height 10
